Goal: Task Accomplishment & Management: Manage account settings

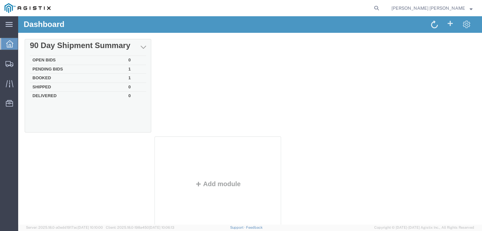
click at [51, 77] on td "Booked" at bounding box center [78, 78] width 96 height 9
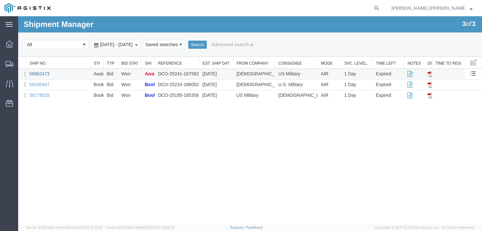
click at [40, 74] on link "56662473" at bounding box center [40, 73] width 20 height 5
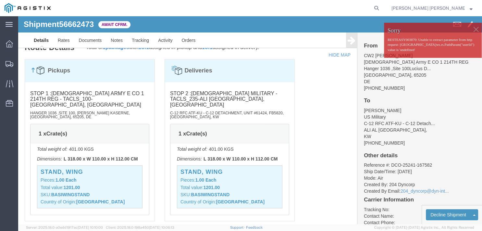
scroll to position [530, 0]
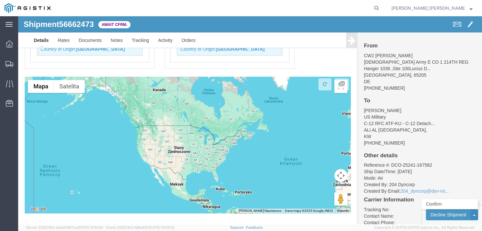
click button
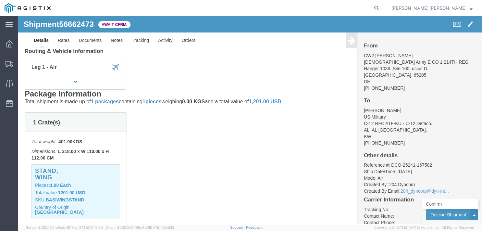
scroll to position [0, 0]
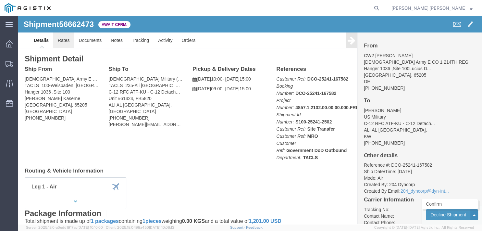
click link "Rates"
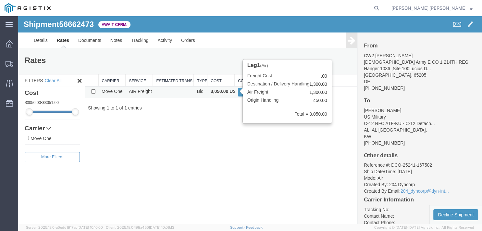
click at [211, 90] on b "3,050.00 USD" at bounding box center [225, 91] width 29 height 5
drag, startPoint x: 211, startPoint y: 90, endPoint x: 221, endPoint y: 90, distance: 10.1
click at [221, 90] on b "3,050.00 USD" at bounding box center [225, 91] width 29 height 5
copy b "3,050"
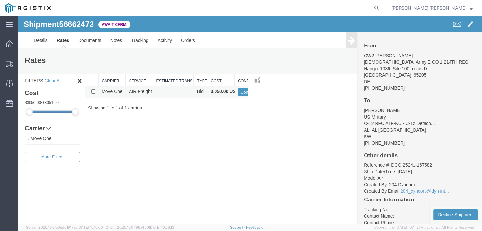
click at [212, 89] on b "3,050.00 USD" at bounding box center [225, 91] width 29 height 5
drag, startPoint x: 212, startPoint y: 90, endPoint x: 237, endPoint y: 93, distance: 24.5
click at [237, 93] on tr "Move One AIR Freight Bid 3,050.00 USD Confirm" at bounding box center [221, 92] width 272 height 12
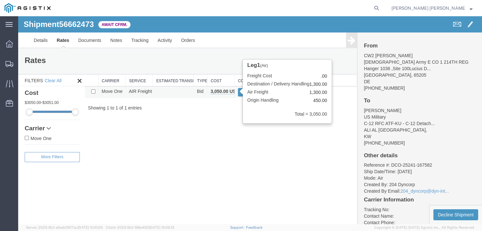
click at [212, 91] on b "3,050.00 USD" at bounding box center [225, 91] width 29 height 5
drag, startPoint x: 210, startPoint y: 89, endPoint x: 233, endPoint y: 93, distance: 24.0
click at [233, 93] on td "3,050.00 USD" at bounding box center [220, 92] width 27 height 12
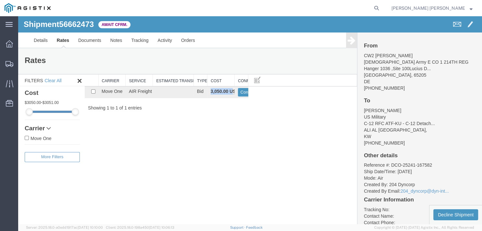
copy b "3,050.00 U"
